Goal: Task Accomplishment & Management: Complete application form

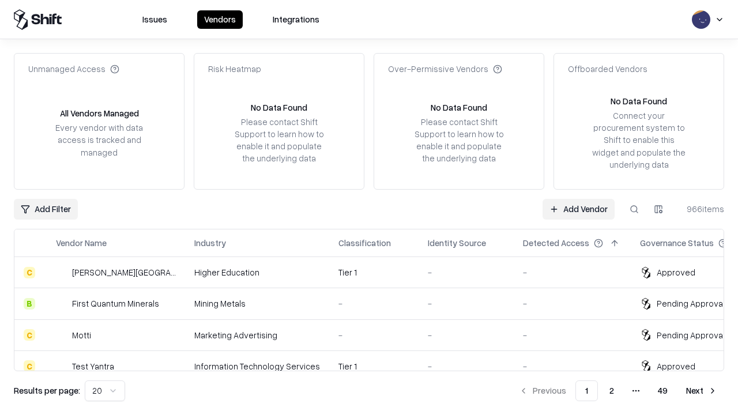
click at [578, 209] on link "Add Vendor" at bounding box center [579, 209] width 72 height 21
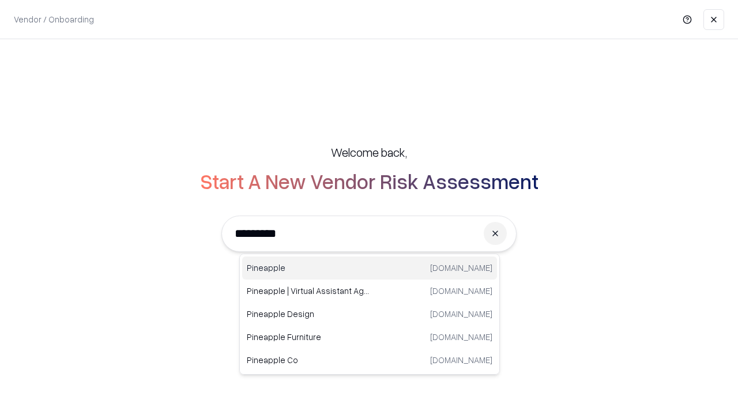
click at [370, 268] on div "Pineapple [DOMAIN_NAME]" at bounding box center [369, 268] width 255 height 23
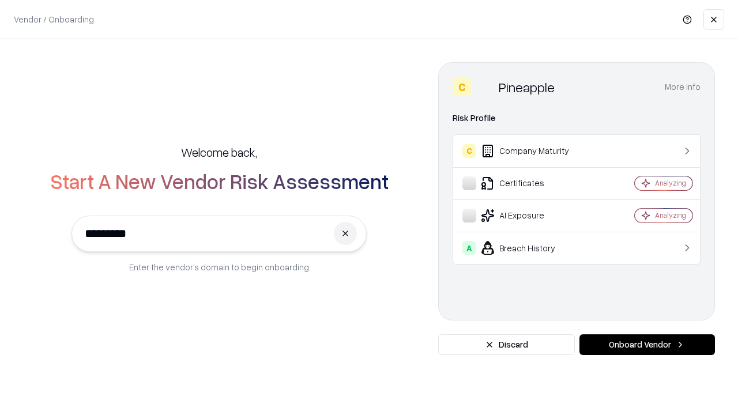
type input "*********"
click at [647, 345] on button "Onboard Vendor" at bounding box center [648, 345] width 136 height 21
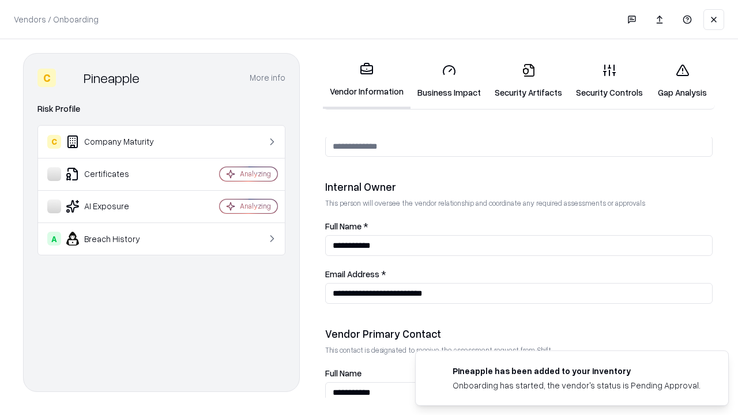
scroll to position [598, 0]
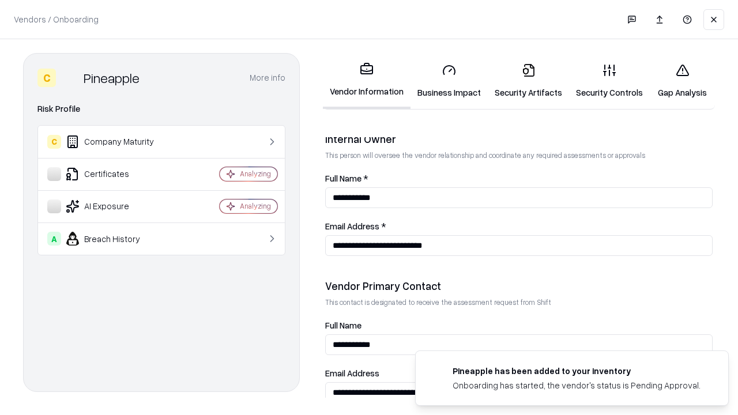
click at [449, 81] on link "Business Impact" at bounding box center [449, 81] width 77 height 54
click at [682, 81] on link "Gap Analysis" at bounding box center [682, 81] width 65 height 54
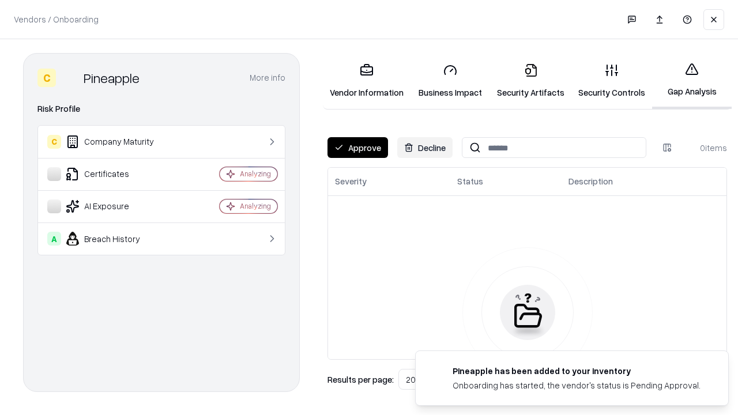
click at [358, 148] on button "Approve" at bounding box center [358, 147] width 61 height 21
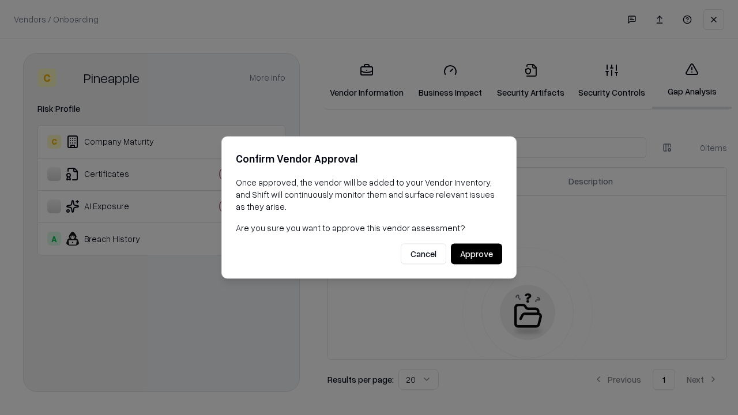
click at [476, 254] on button "Approve" at bounding box center [476, 254] width 51 height 21
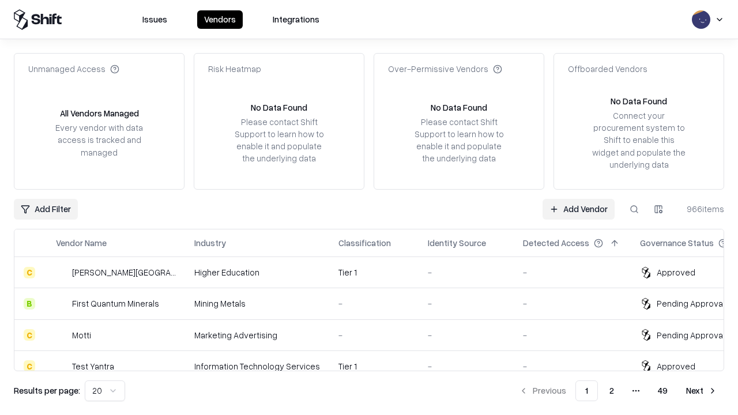
type input "*********"
click at [578, 209] on link "Add Vendor" at bounding box center [579, 209] width 72 height 21
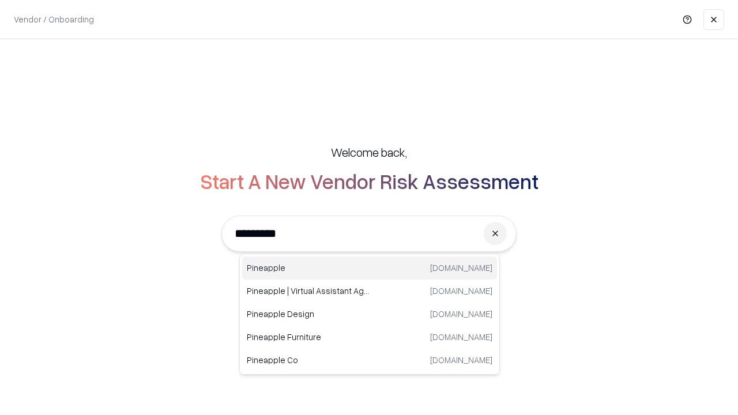
click at [370, 268] on div "Pineapple [DOMAIN_NAME]" at bounding box center [369, 268] width 255 height 23
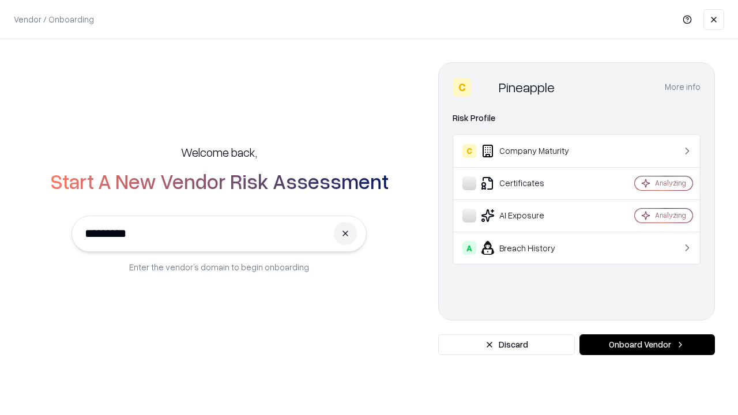
type input "*********"
click at [647, 345] on button "Onboard Vendor" at bounding box center [648, 345] width 136 height 21
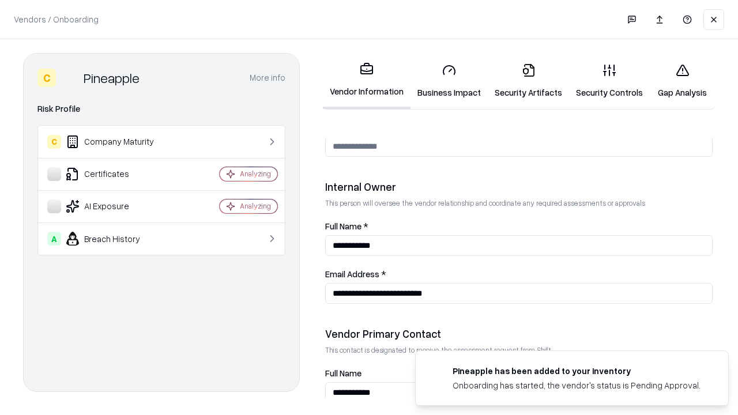
scroll to position [598, 0]
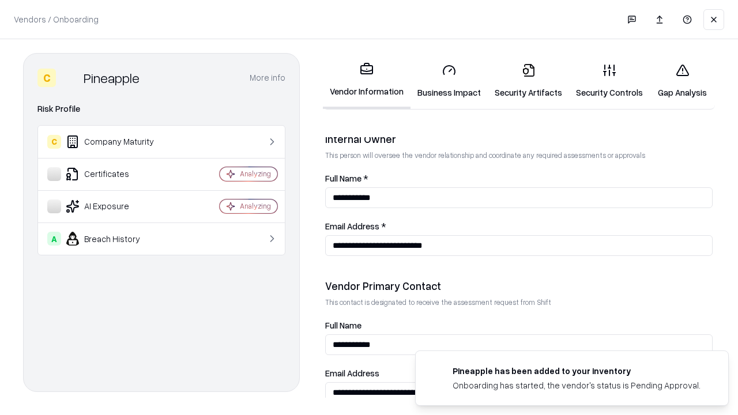
click at [682, 81] on link "Gap Analysis" at bounding box center [682, 81] width 65 height 54
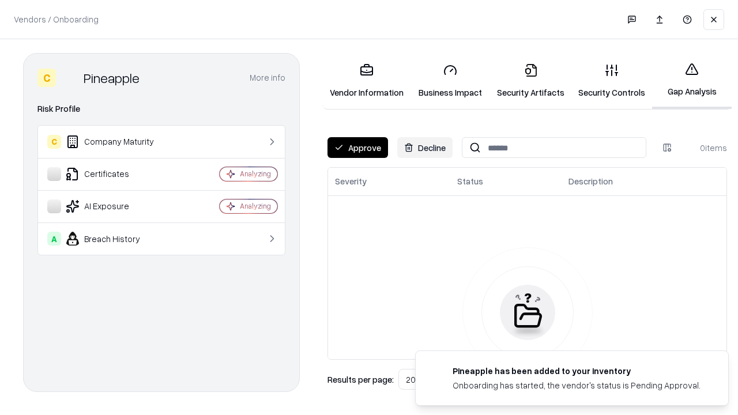
click at [358, 148] on button "Approve" at bounding box center [358, 147] width 61 height 21
